Goal: Task Accomplishment & Management: Use online tool/utility

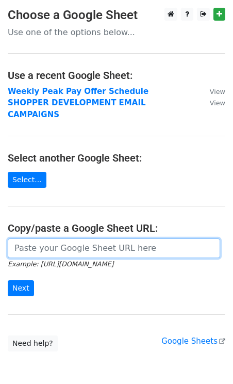
click at [53, 239] on input "url" at bounding box center [114, 248] width 212 height 20
paste input "https://docs.google.com/spreadsheets/d/1zAhzHsM47XH7rEMpX1KN0JdEjOifuNgJT0iRptO…"
type input "https://docs.google.com/spreadsheets/d/1zAhzHsM47XH7rEMpX1KN0JdEjOifuNgJT0iRptO…"
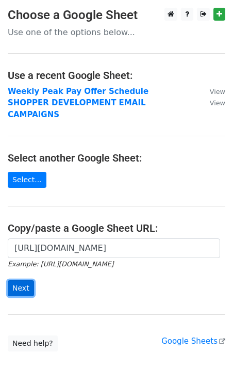
click at [18, 280] on input "Next" at bounding box center [21, 288] width 26 height 16
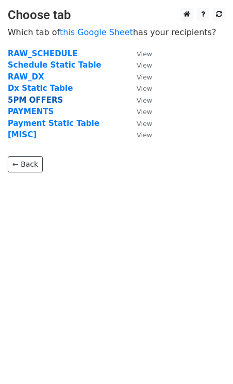
click at [20, 100] on strong "5PM OFFERS" at bounding box center [35, 99] width 55 height 9
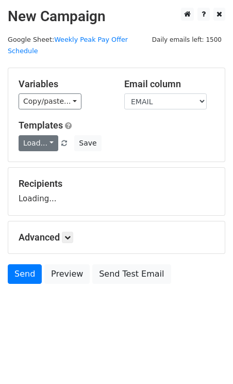
click at [48, 135] on link "Load..." at bounding box center [39, 143] width 40 height 16
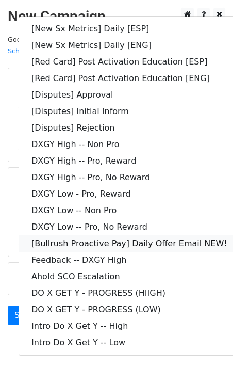
click at [143, 235] on link "[Bullrush Proactive Pay] Daily Offer Email NEW!" at bounding box center [129, 243] width 221 height 17
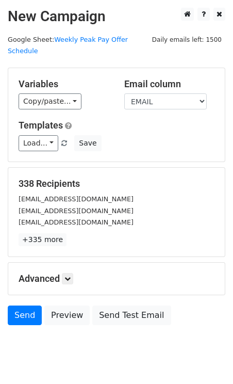
scroll to position [17, 0]
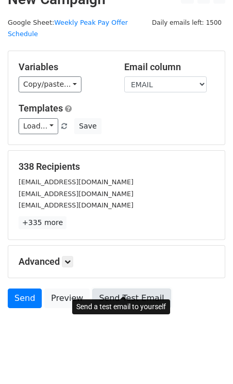
click at [116, 288] on link "Send Test Email" at bounding box center [131, 298] width 78 height 20
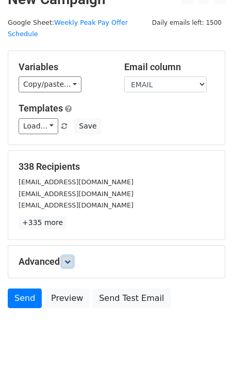
click at [70, 258] on icon at bounding box center [67, 261] width 6 height 6
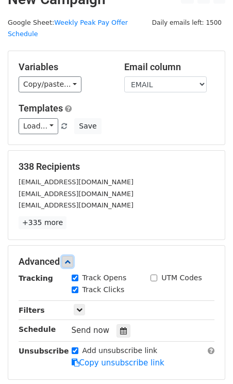
scroll to position [118, 0]
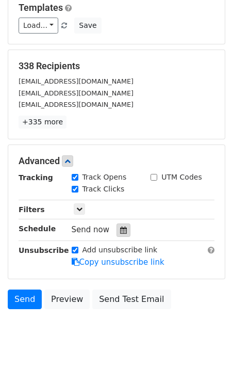
click at [121, 223] on div at bounding box center [124, 229] width 14 height 13
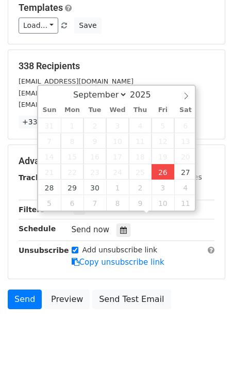
type input "2025-09-26 14:56"
type input "02"
type input "56"
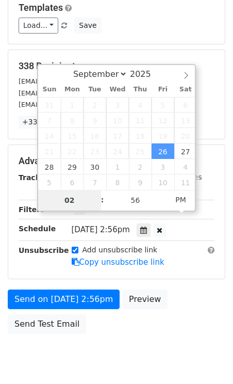
scroll to position [101, 0]
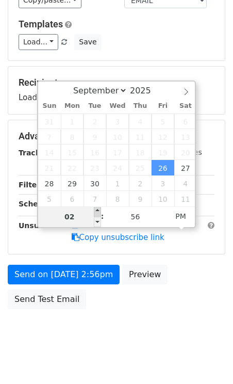
type input "2025-09-26 15:56"
type input "03"
click at [97, 209] on span at bounding box center [97, 211] width 7 height 10
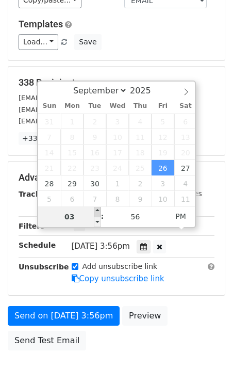
type input "2025-09-26 16:56"
type input "04"
click at [97, 209] on span at bounding box center [97, 211] width 7 height 10
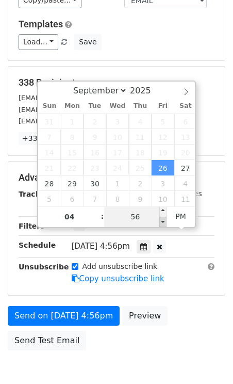
type input "2025-09-26 16:51"
type input "51"
click at [162, 220] on span at bounding box center [162, 222] width 7 height 10
type input "2025-09-26 16:46"
type input "46"
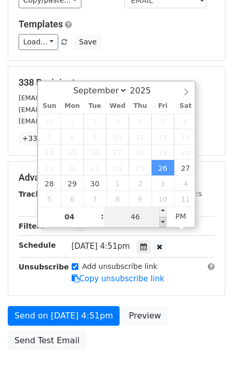
click at [162, 220] on span at bounding box center [162, 222] width 7 height 10
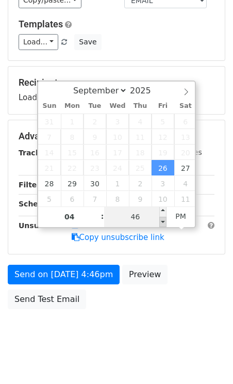
type input "2025-09-26 16:41"
type input "41"
click at [162, 220] on span at bounding box center [162, 222] width 7 height 10
type input "2025-09-26 16:36"
type input "36"
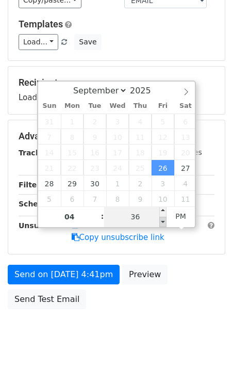
click at [162, 220] on span at bounding box center [162, 222] width 7 height 10
type input "2025-09-26 16:31"
type input "31"
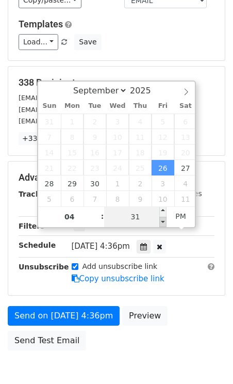
click at [162, 220] on span at bounding box center [162, 222] width 7 height 10
type input "2025-09-26 16:26"
type input "26"
click at [162, 220] on span at bounding box center [162, 222] width 7 height 10
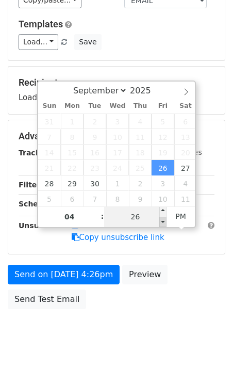
type input "2025-09-26 16:21"
type input "21"
click at [162, 220] on span at bounding box center [162, 222] width 7 height 10
type input "2025-09-26 16:16"
type input "16"
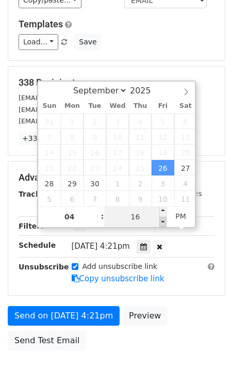
click at [162, 220] on span at bounding box center [162, 222] width 7 height 10
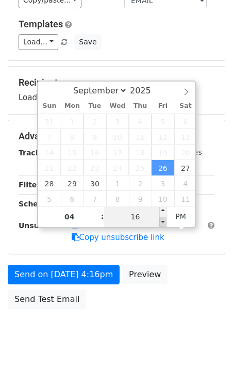
type input "2025-09-26 16:11"
type input "11"
click at [162, 220] on span at bounding box center [162, 222] width 7 height 10
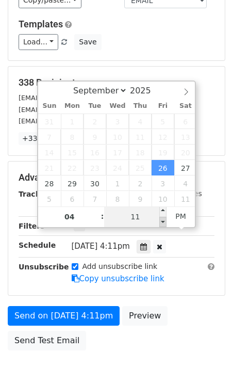
type input "2025-09-26 16:06"
type input "06"
click at [162, 220] on span at bounding box center [162, 222] width 7 height 10
type input "2025-09-26 16:01"
type input "01"
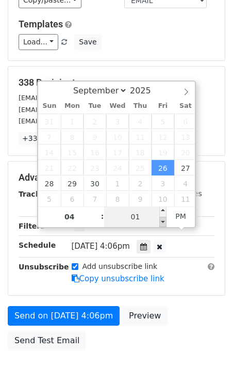
click at [162, 220] on span at bounding box center [162, 222] width 7 height 10
type input "2025-09-26 15:56"
type input "03"
type input "56"
click at [163, 220] on span at bounding box center [162, 222] width 7 height 10
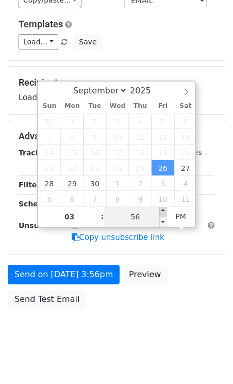
type input "2025-09-26 16:00"
type input "04"
type input "00"
click at [163, 210] on span at bounding box center [162, 211] width 7 height 10
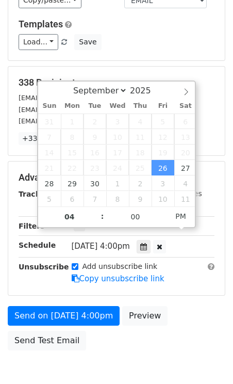
click at [203, 77] on div "338 Recipients steveox13x@gmail.com vjclost4lyfe@gmail.com asherjames1992@gmail…" at bounding box center [117, 111] width 196 height 68
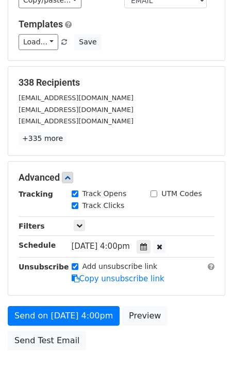
scroll to position [142, 0]
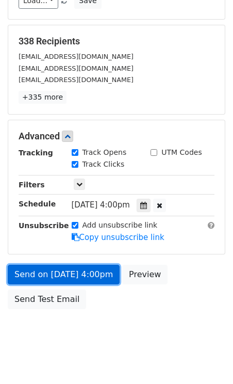
click at [62, 265] on link "Send on Sep 26 at 4:00pm" at bounding box center [64, 275] width 112 height 20
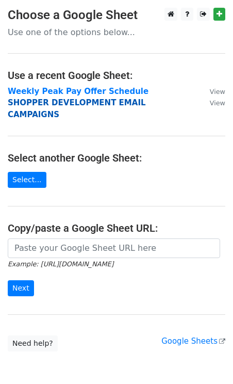
click at [54, 106] on strong "SHOPPER DEVELOPMENT EMAIL CAMPAIGNS" at bounding box center [77, 108] width 138 height 21
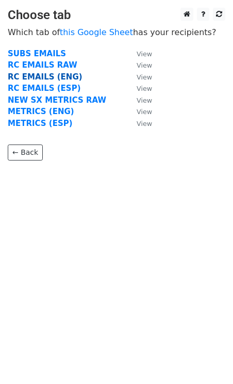
click at [41, 76] on strong "RC EMAILS (ENG)" at bounding box center [45, 76] width 75 height 9
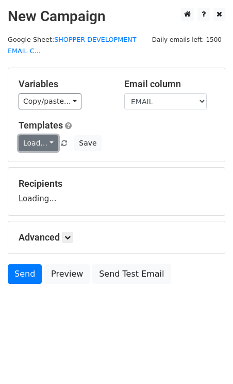
click at [41, 148] on link "Load..." at bounding box center [39, 143] width 40 height 16
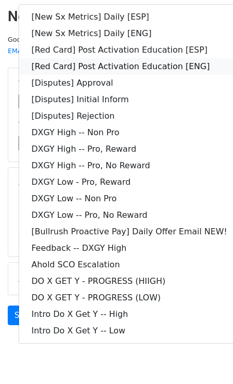
click at [111, 64] on link "[Red Card] Post Activation Education [ENG]" at bounding box center [129, 66] width 221 height 17
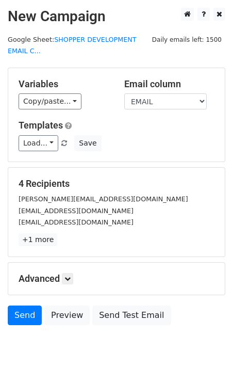
click at [109, 64] on main "New Campaign Daily emails left: 1500 Google Sheet: SHOPPER DEVELOPMENT EMAIL C.…" at bounding box center [116, 169] width 233 height 322
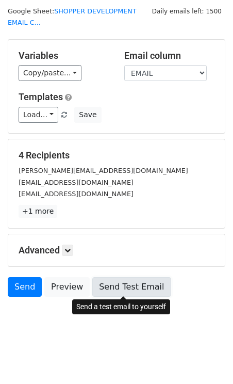
click at [109, 284] on link "Send Test Email" at bounding box center [131, 287] width 78 height 20
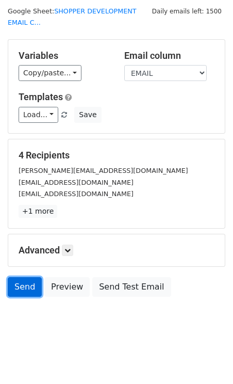
click at [28, 283] on link "Send" at bounding box center [25, 287] width 34 height 20
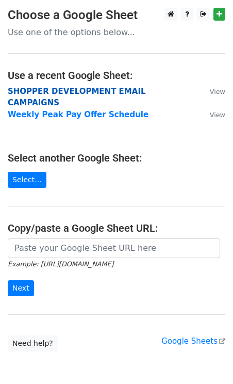
click at [64, 89] on strong "SHOPPER DEVELOPMENT EMAIL CAMPAIGNS" at bounding box center [77, 97] width 138 height 21
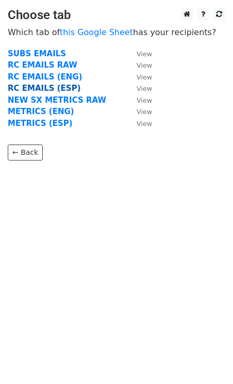
click at [47, 89] on strong "RC EMAILS (ESP)" at bounding box center [44, 88] width 73 height 9
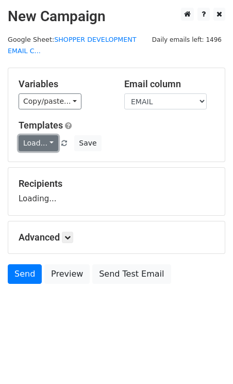
click at [41, 139] on link "Load..." at bounding box center [39, 143] width 40 height 16
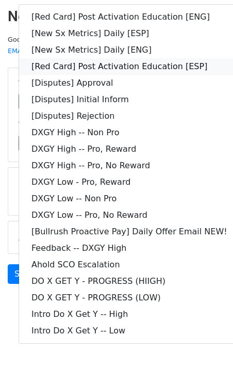
click at [126, 69] on link "[Red Card] Post Activation Education [ESP]" at bounding box center [129, 66] width 221 height 17
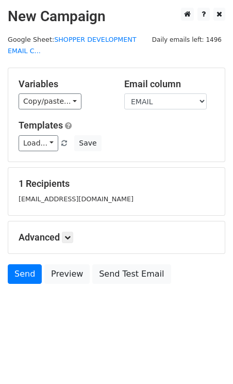
click at [114, 166] on form "Variables Copy/paste... {{DASHER_ID}} {{FIRST_NAME}} {{EMAIL}} {{PHONE_NUMBER}}…" at bounding box center [117, 178] width 218 height 221
click at [26, 272] on link "Send" at bounding box center [25, 274] width 34 height 20
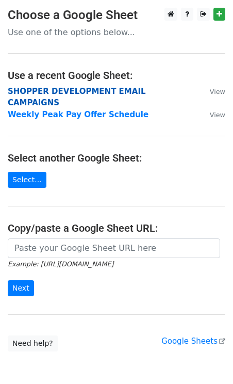
click at [31, 91] on strong "SHOPPER DEVELOPMENT EMAIL CAMPAIGNS" at bounding box center [77, 97] width 138 height 21
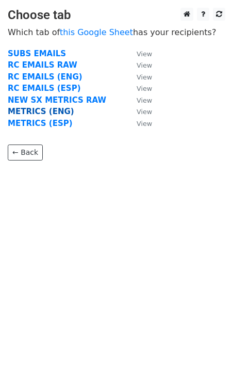
click at [39, 113] on strong "METRICS (ENG)" at bounding box center [41, 111] width 67 height 9
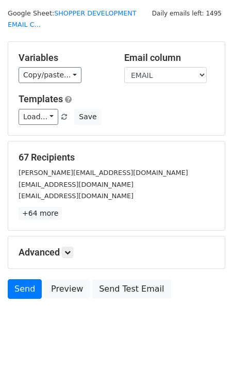
scroll to position [28, 0]
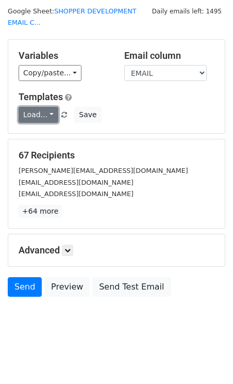
click at [52, 112] on link "Load..." at bounding box center [39, 115] width 40 height 16
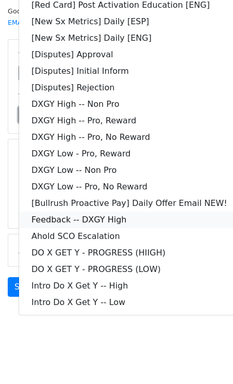
scroll to position [0, 0]
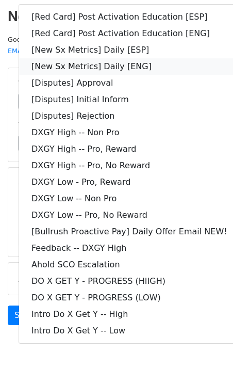
click at [121, 68] on link "[New Sx Metrics] Daily [ENG]" at bounding box center [129, 66] width 221 height 17
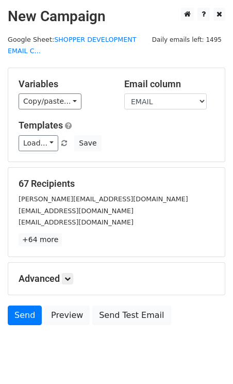
click at [117, 148] on div "Load... [Red Card] Post Activation Education [ESP] [Red Card] Post Activation E…" at bounding box center [116, 143] width 211 height 16
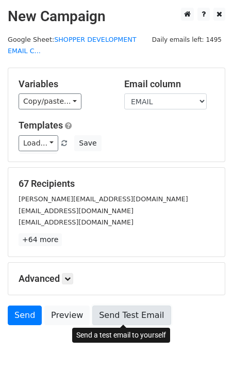
click at [128, 314] on link "Send Test Email" at bounding box center [131, 315] width 78 height 20
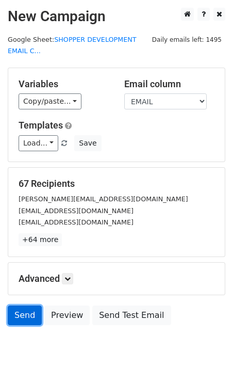
click at [31, 314] on link "Send" at bounding box center [25, 315] width 34 height 20
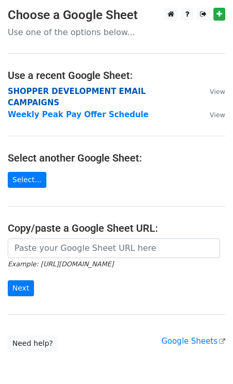
click at [65, 90] on strong "SHOPPER DEVELOPMENT EMAIL CAMPAIGNS" at bounding box center [77, 97] width 138 height 21
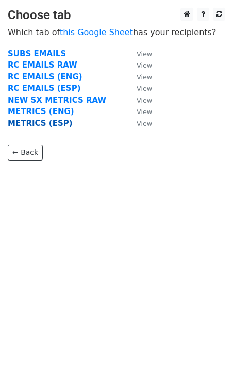
click at [39, 122] on strong "METRICS (ESP)" at bounding box center [40, 123] width 65 height 9
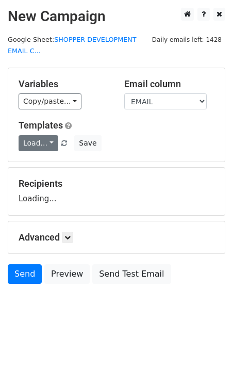
click at [38, 138] on link "Load..." at bounding box center [39, 143] width 40 height 16
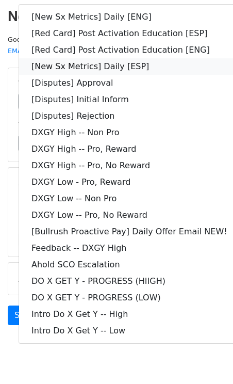
click at [113, 62] on link "[New Sx Metrics] Daily [ESP]" at bounding box center [129, 66] width 221 height 17
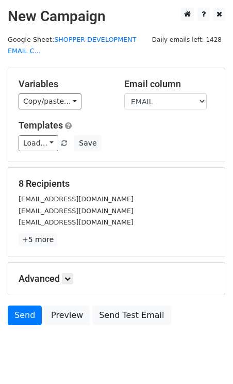
click at [122, 179] on h5 "8 Recipients" at bounding box center [117, 183] width 196 height 11
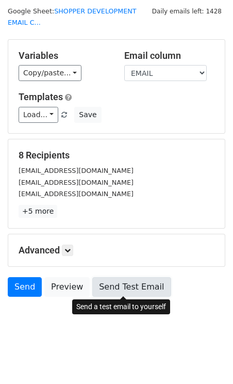
click at [114, 284] on link "Send Test Email" at bounding box center [131, 287] width 78 height 20
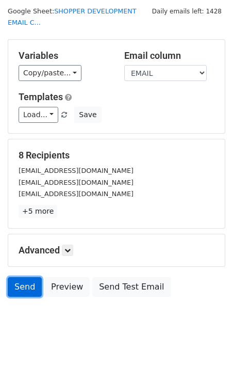
click at [30, 280] on link "Send" at bounding box center [25, 287] width 34 height 20
